Goal: Use online tool/utility: Utilize a website feature to perform a specific function

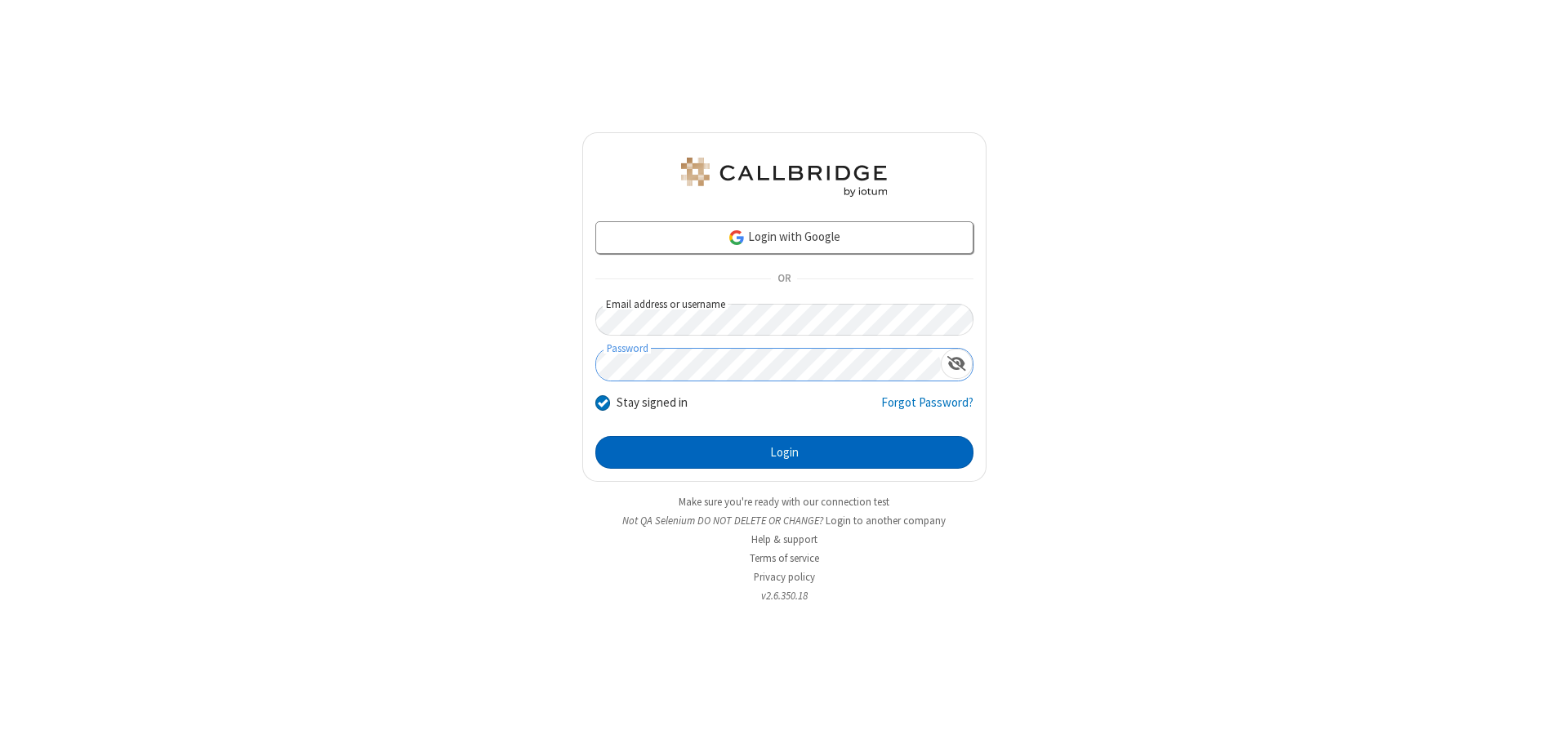
click at [784, 452] on button "Login" at bounding box center [784, 452] width 378 height 32
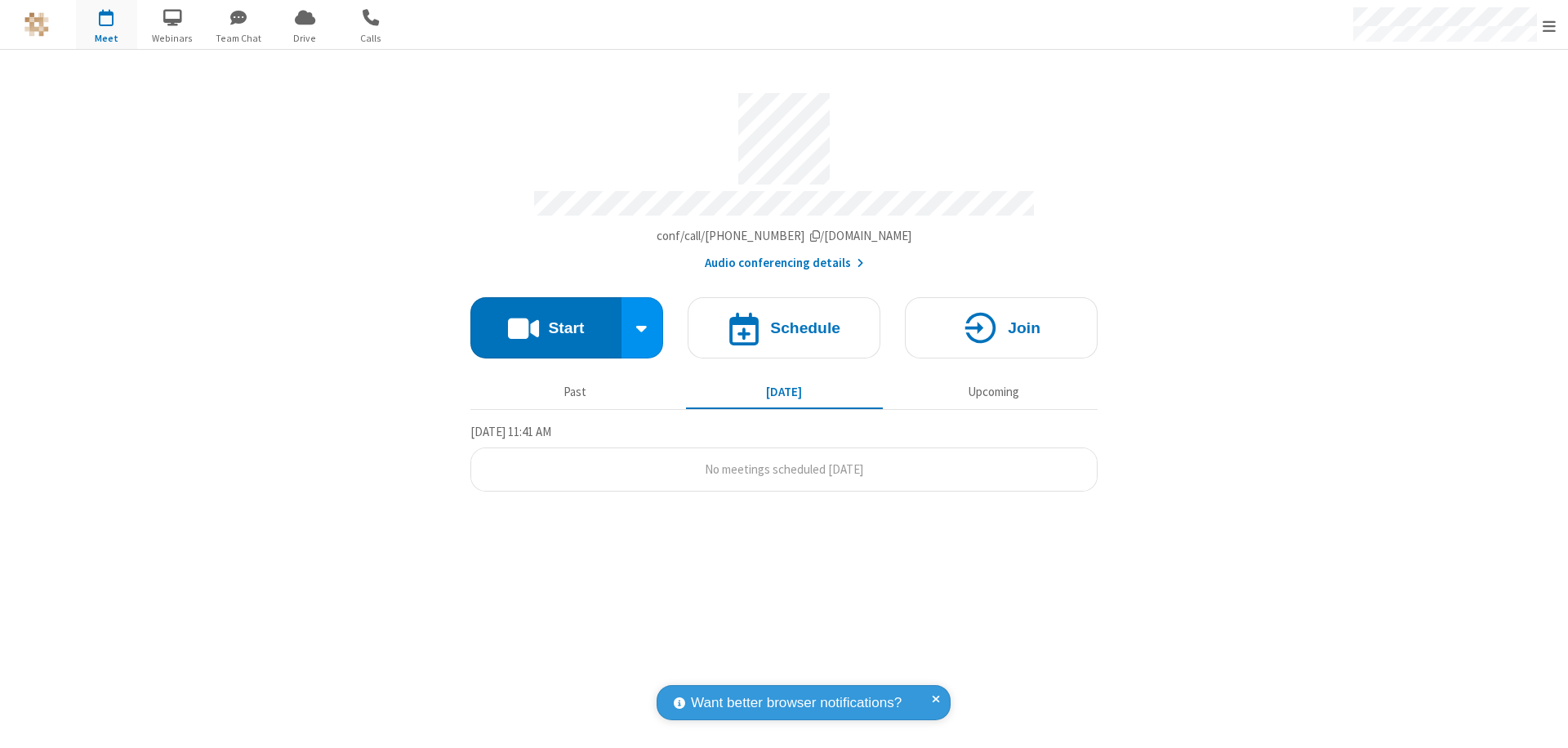
click at [546, 320] on button "Start" at bounding box center [547, 327] width 151 height 61
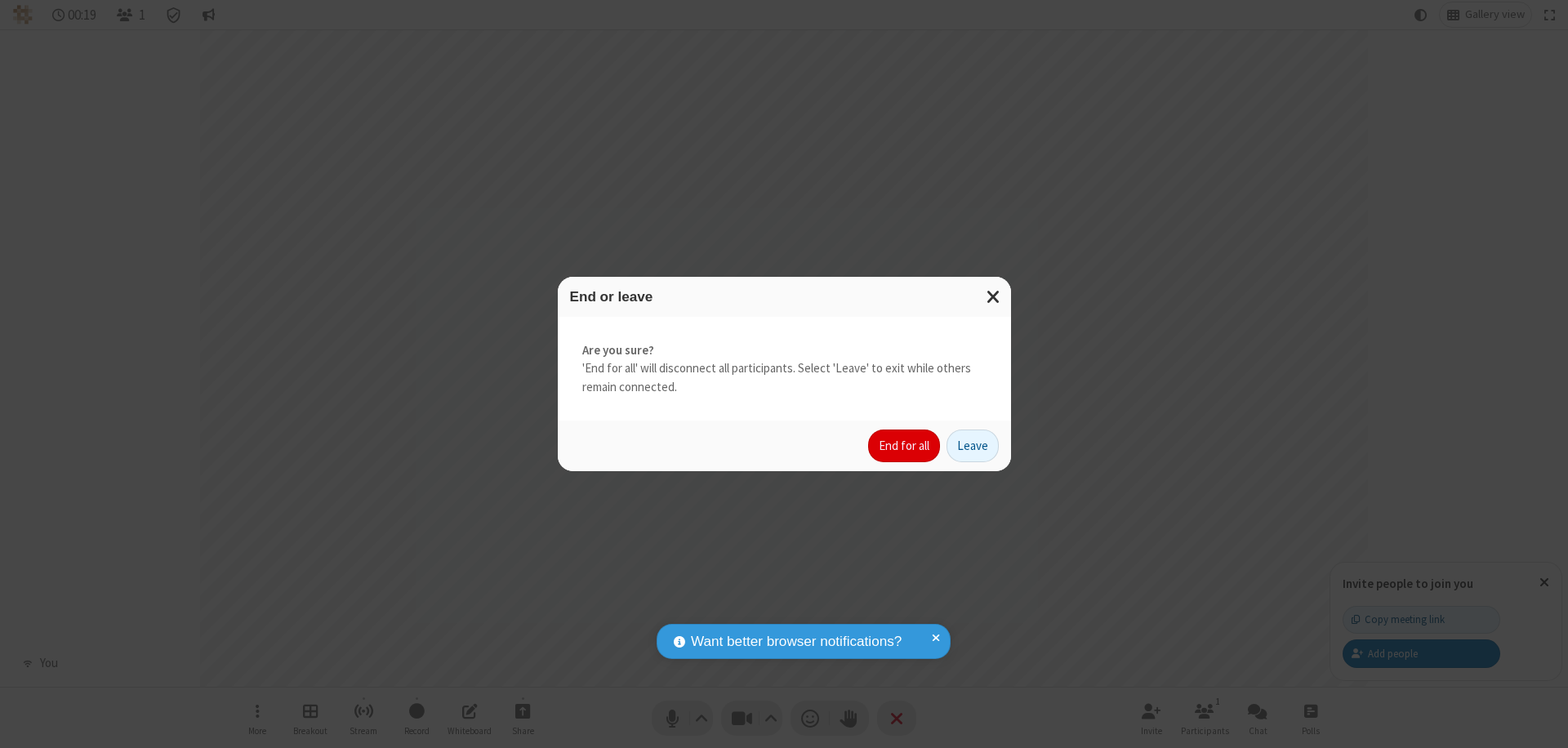
click at [905, 446] on button "End for all" at bounding box center [903, 445] width 72 height 32
